Goal: Information Seeking & Learning: Learn about a topic

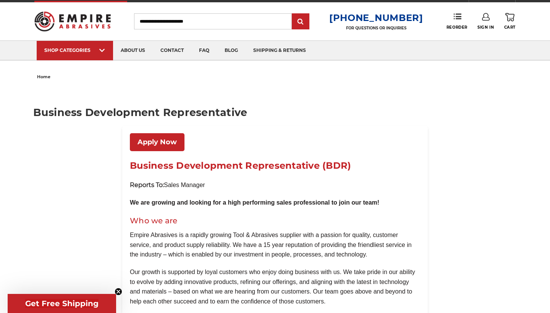
scroll to position [254, 0]
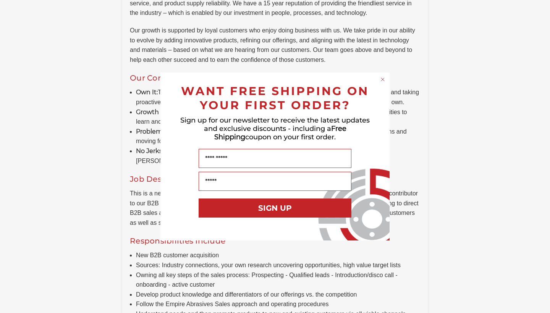
click at [383, 79] on circle "Close dialog" at bounding box center [382, 79] width 7 height 7
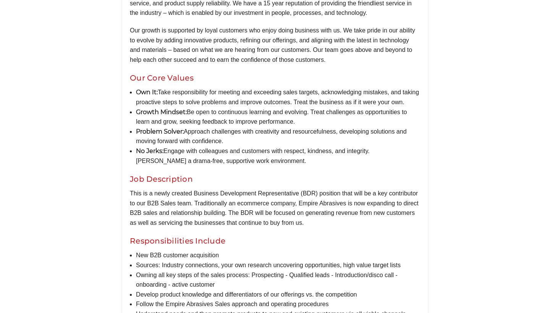
scroll to position [0, 0]
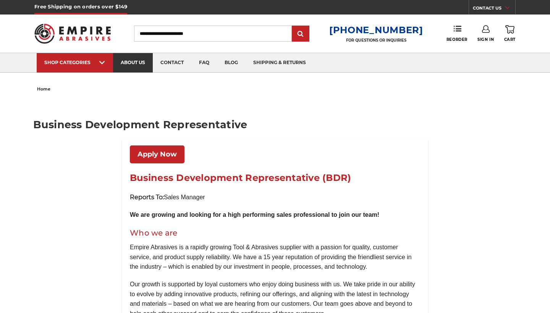
click at [147, 63] on link "about us" at bounding box center [133, 62] width 40 height 19
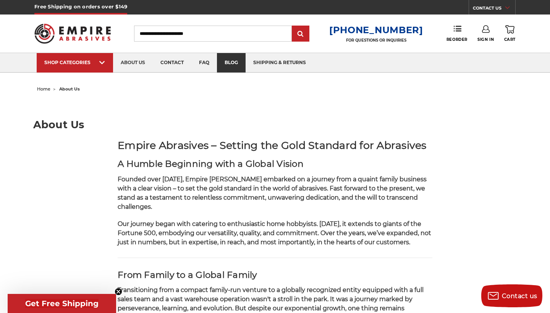
click at [233, 60] on link "blog" at bounding box center [231, 62] width 29 height 19
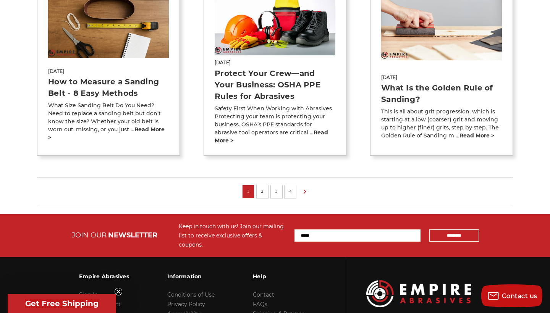
scroll to position [684, 0]
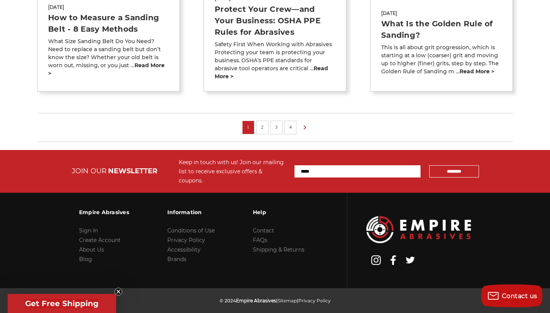
click at [265, 123] on link "2" at bounding box center [263, 127] width 8 height 8
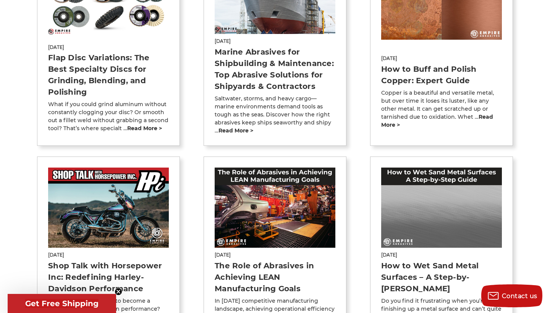
scroll to position [519, 0]
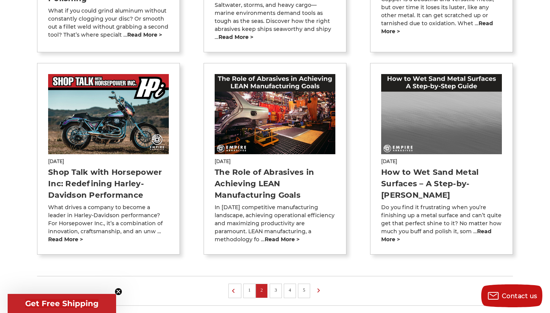
click at [279, 286] on link "3" at bounding box center [276, 290] width 8 height 8
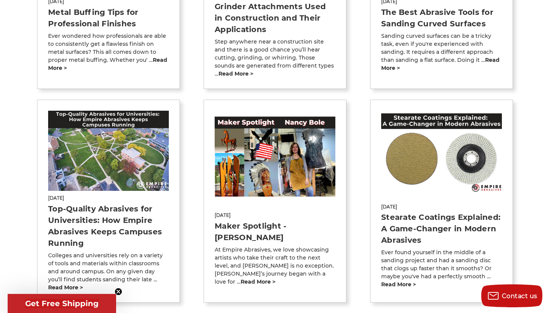
scroll to position [640, 0]
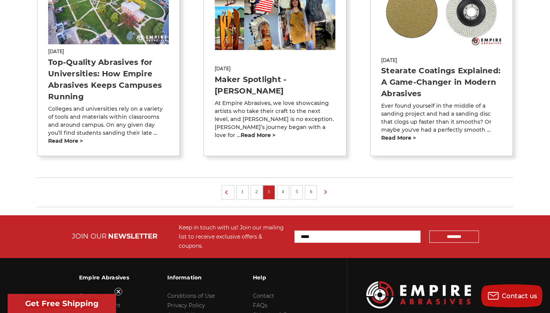
click at [283, 187] on link "4" at bounding box center [283, 191] width 8 height 8
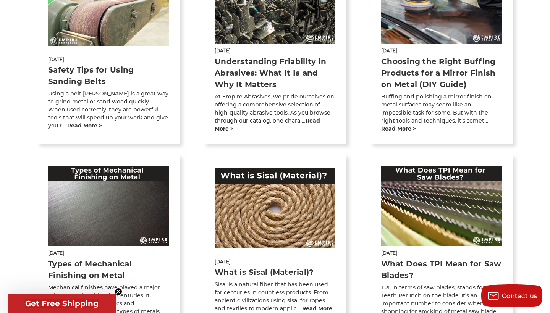
scroll to position [538, 0]
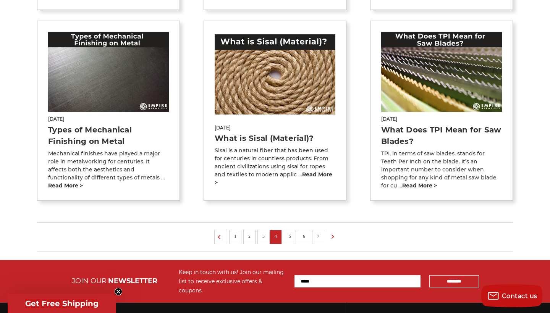
click at [292, 236] on link "5" at bounding box center [290, 236] width 8 height 8
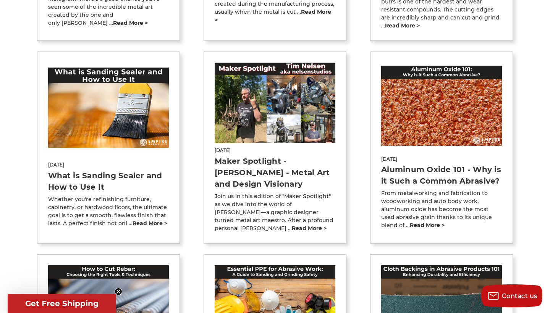
scroll to position [574, 0]
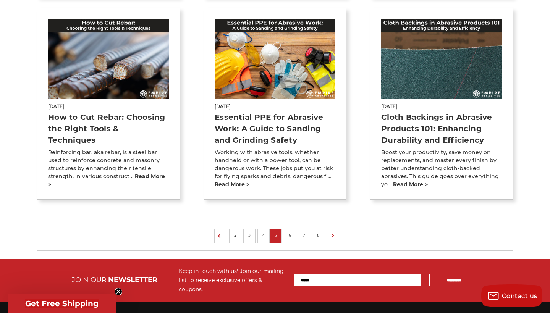
click at [290, 229] on li "6" at bounding box center [290, 236] width 12 height 15
click at [291, 229] on li "6" at bounding box center [290, 236] width 12 height 15
click at [285, 229] on li "6" at bounding box center [290, 236] width 12 height 15
click at [293, 231] on link "6" at bounding box center [290, 235] width 8 height 8
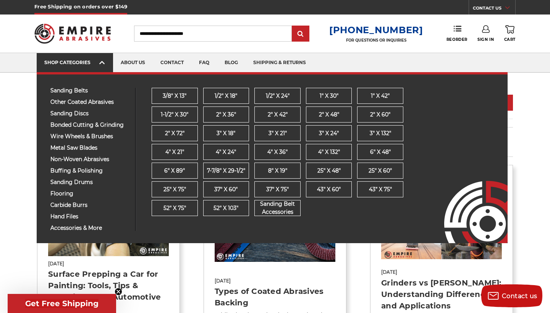
click at [99, 67] on span at bounding box center [102, 64] width 6 height 8
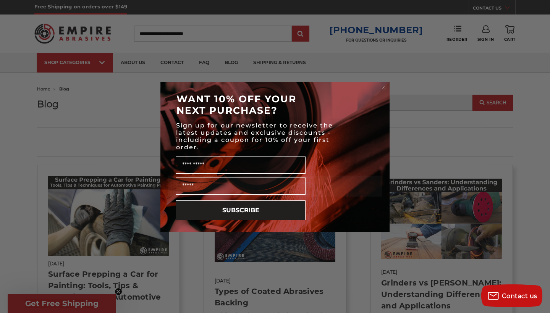
click at [384, 88] on circle "Close dialog" at bounding box center [383, 87] width 7 height 7
